Goal: Task Accomplishment & Management: Complete application form

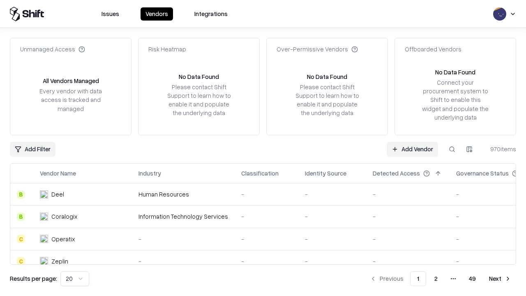
click at [412, 149] on link "Add Vendor" at bounding box center [412, 149] width 51 height 15
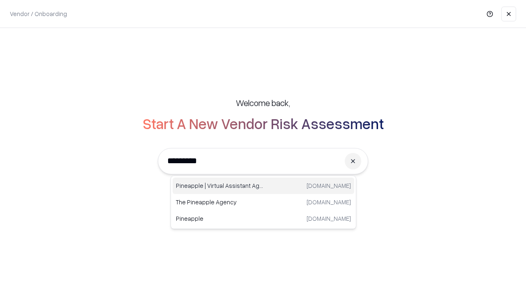
click at [264, 186] on div "Pineapple | Virtual Assistant Agency [DOMAIN_NAME]" at bounding box center [264, 186] width 182 height 16
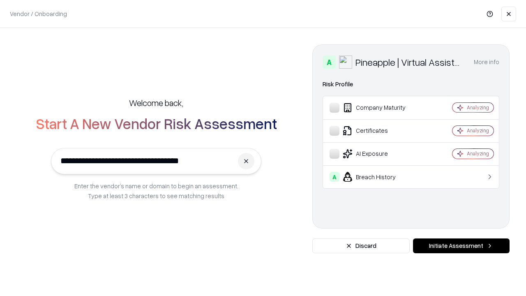
type input "**********"
click at [461, 246] on button "Initiate Assessment" at bounding box center [461, 245] width 97 height 15
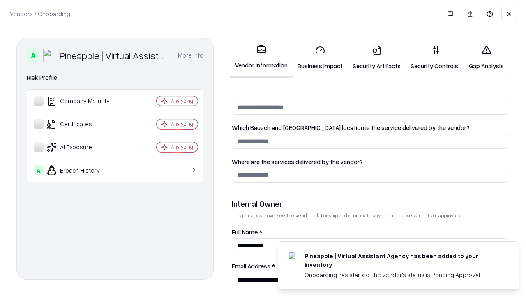
scroll to position [426, 0]
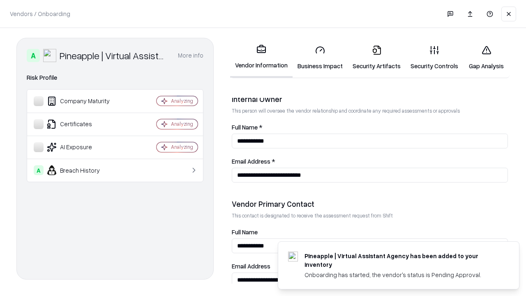
click at [377, 58] on link "Security Artifacts" at bounding box center [377, 58] width 58 height 38
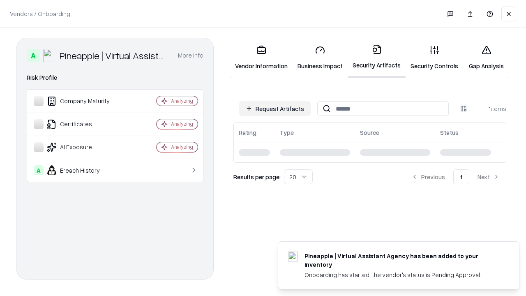
click at [275, 109] on button "Request Artifacts" at bounding box center [275, 108] width 72 height 15
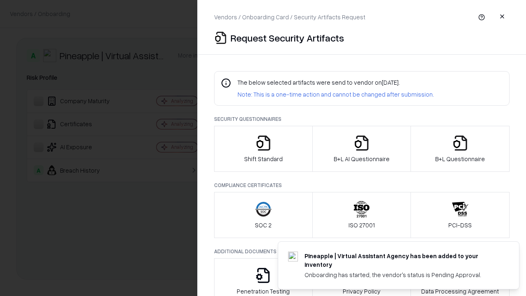
click at [460, 149] on icon "button" at bounding box center [460, 143] width 16 height 16
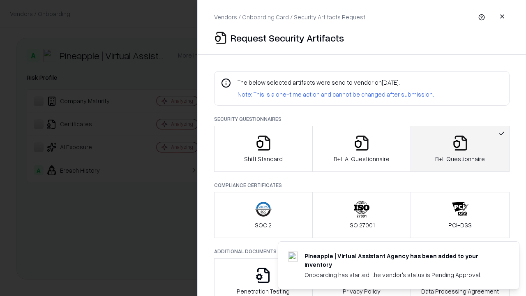
click at [361, 149] on icon "button" at bounding box center [362, 143] width 16 height 16
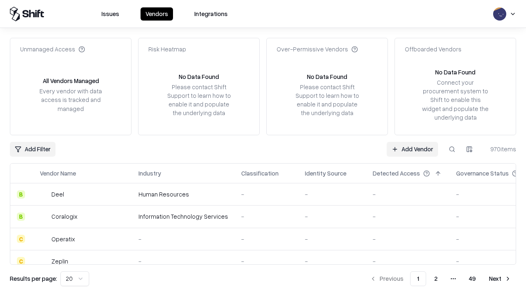
click at [412, 149] on link "Add Vendor" at bounding box center [412, 149] width 51 height 15
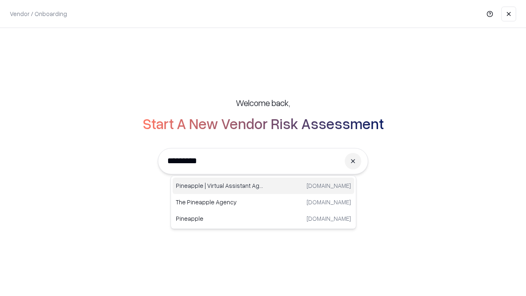
click at [264, 186] on div "Pineapple | Virtual Assistant Agency [DOMAIN_NAME]" at bounding box center [264, 186] width 182 height 16
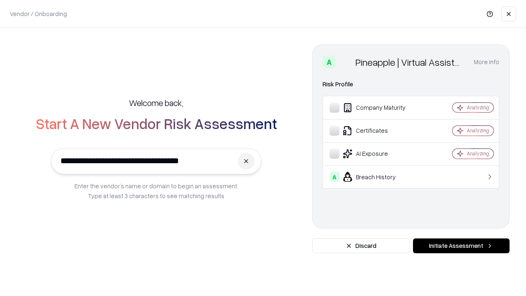
type input "**********"
click at [461, 246] on button "Initiate Assessment" at bounding box center [461, 245] width 97 height 15
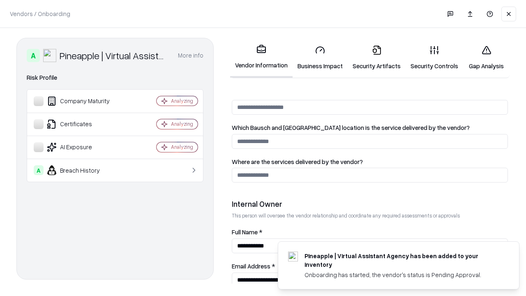
scroll to position [426, 0]
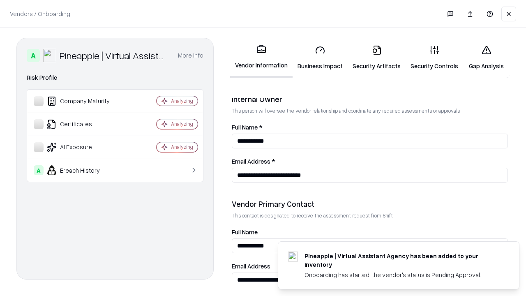
click at [486, 58] on link "Gap Analysis" at bounding box center [486, 58] width 46 height 38
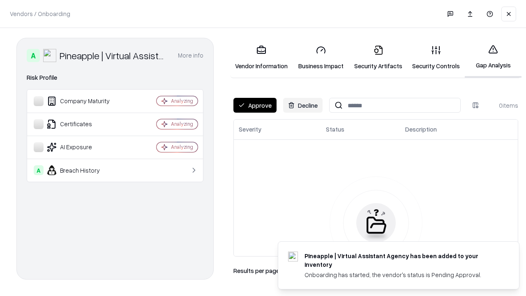
click at [255, 105] on button "Approve" at bounding box center [255, 105] width 43 height 15
